Goal: Task Accomplishment & Management: Use online tool/utility

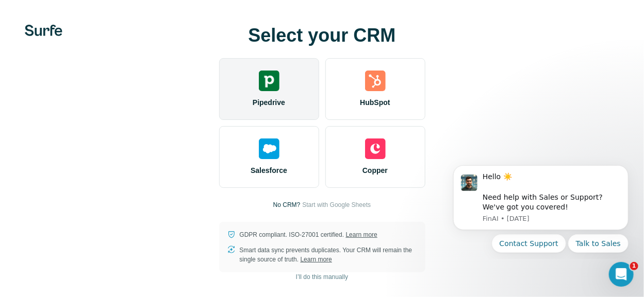
click at [263, 90] on img at bounding box center [269, 81] width 21 height 21
